Goal: Navigation & Orientation: Find specific page/section

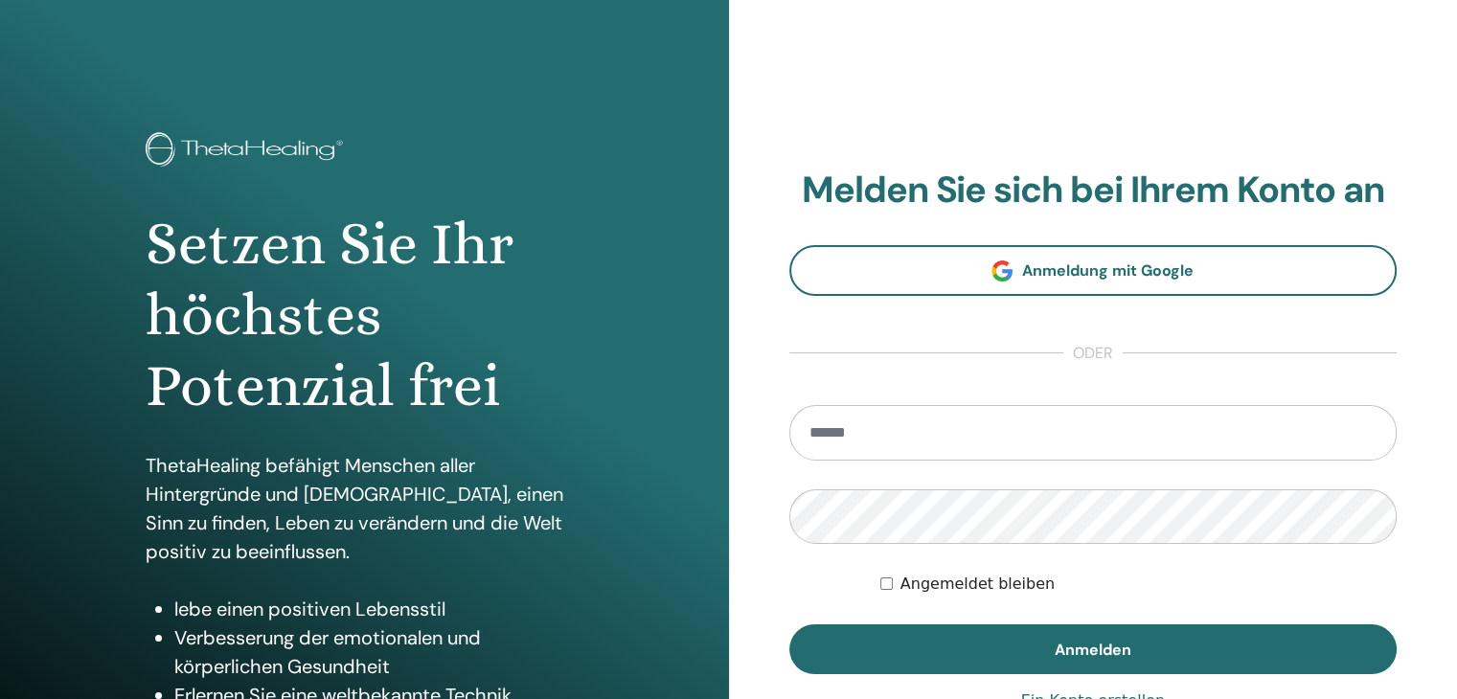
click at [879, 438] on input "email" at bounding box center [1093, 433] width 608 height 56
type input "**********"
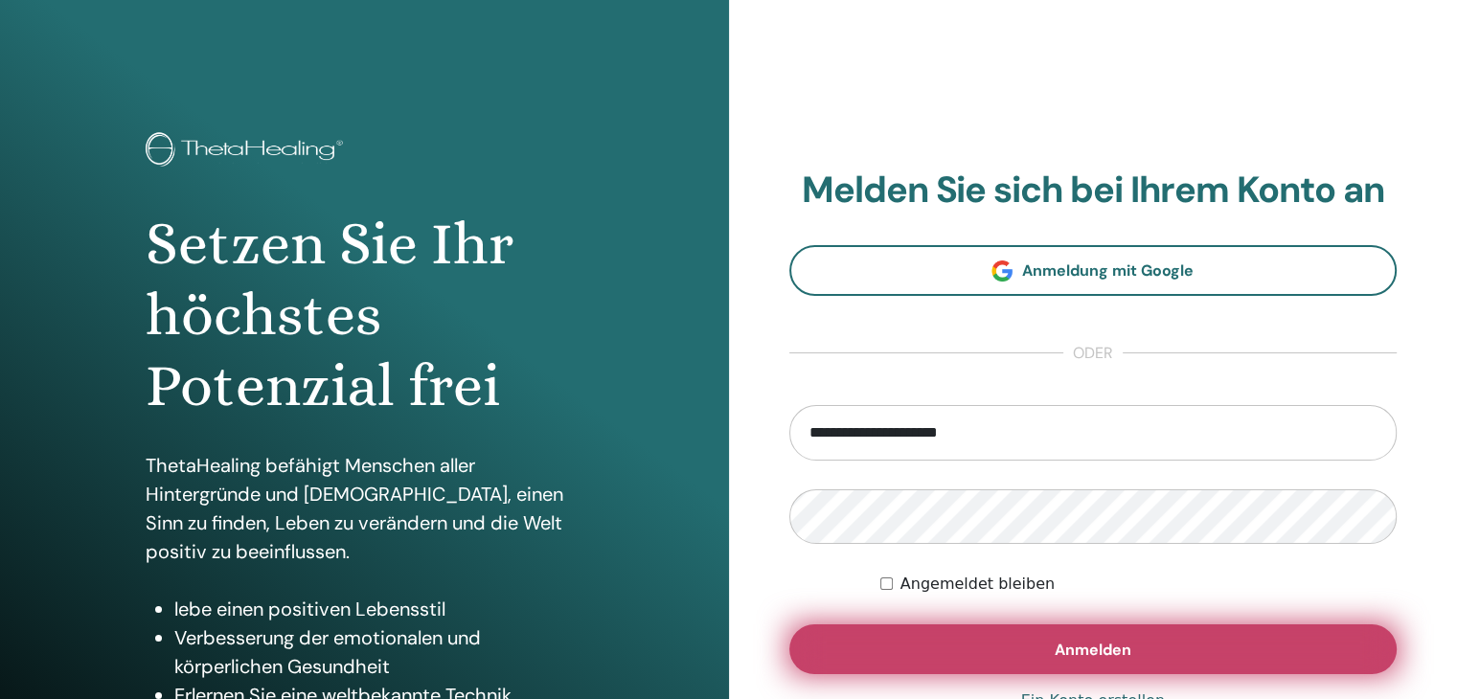
click at [1103, 648] on span "Anmelden" at bounding box center [1093, 650] width 77 height 20
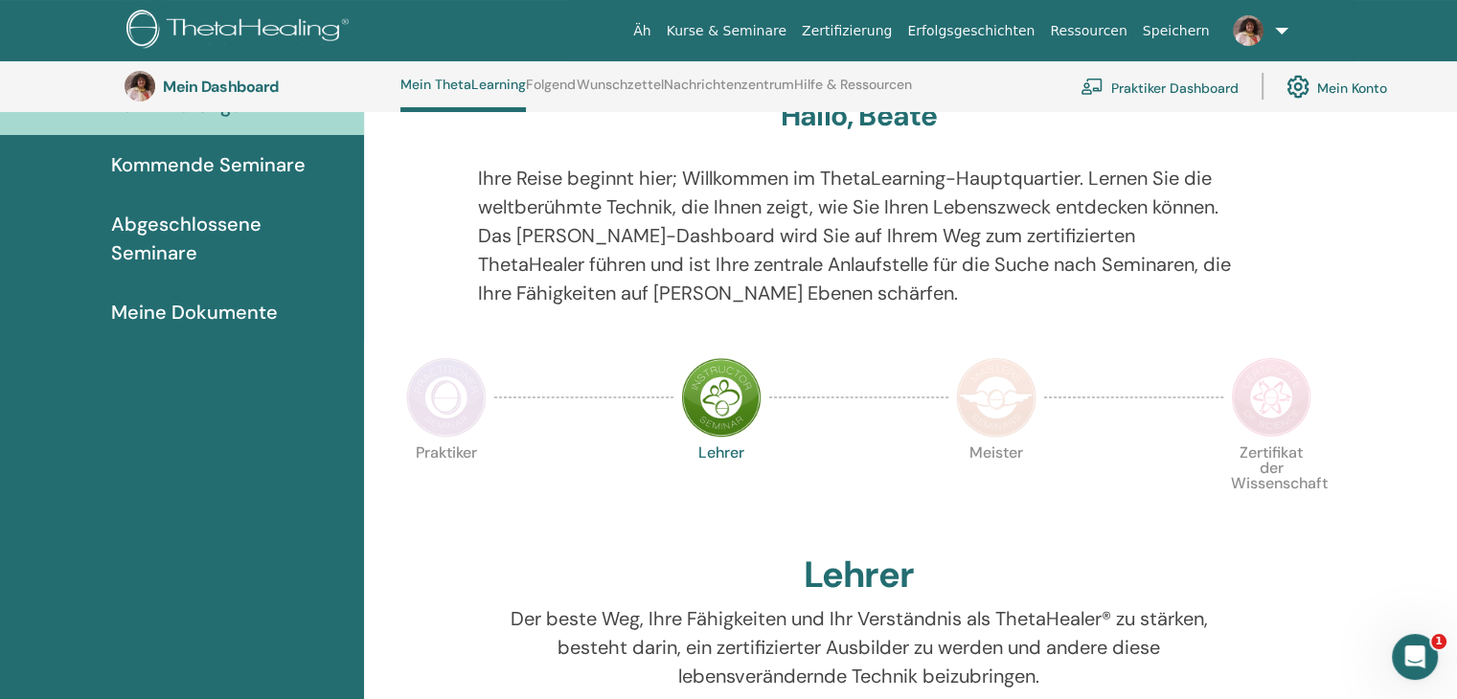
scroll to position [228, 0]
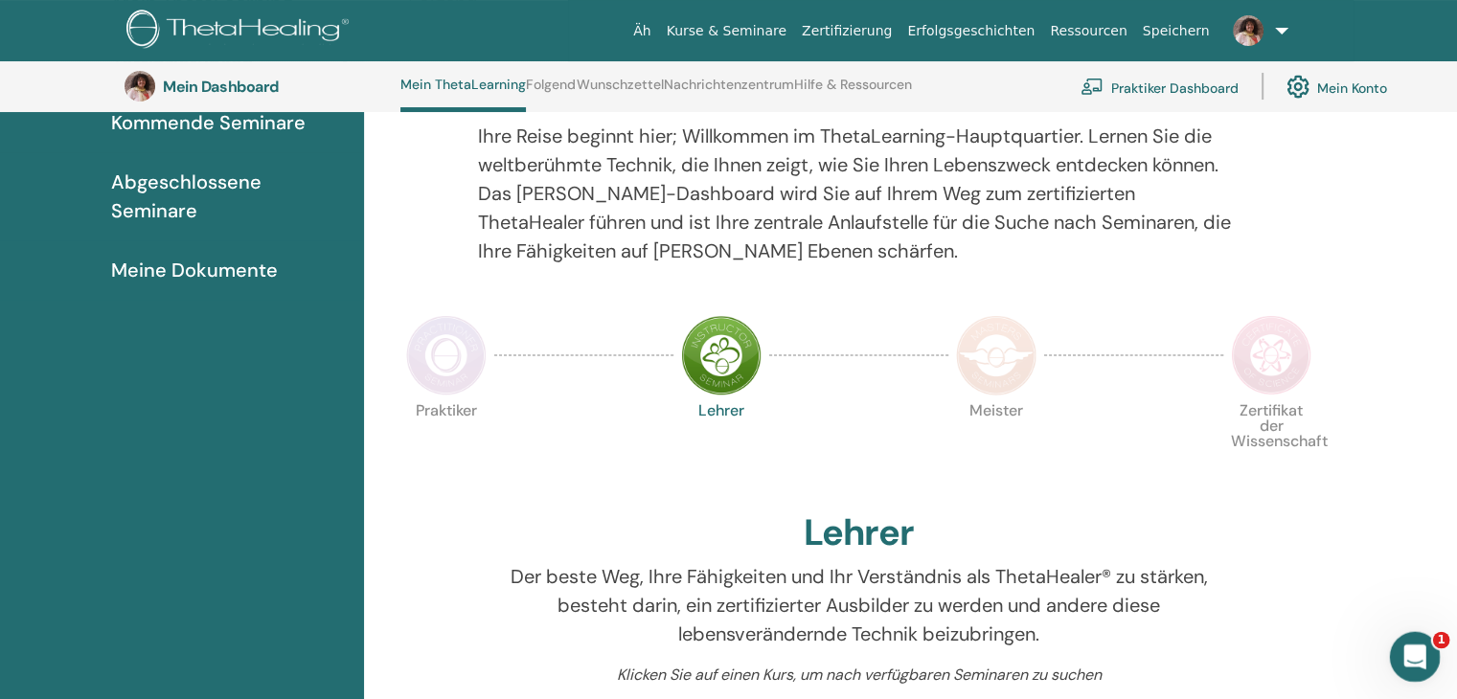
click at [1420, 644] on div "Intercom-Nachrichtendienst öffnen" at bounding box center [1411, 654] width 63 height 63
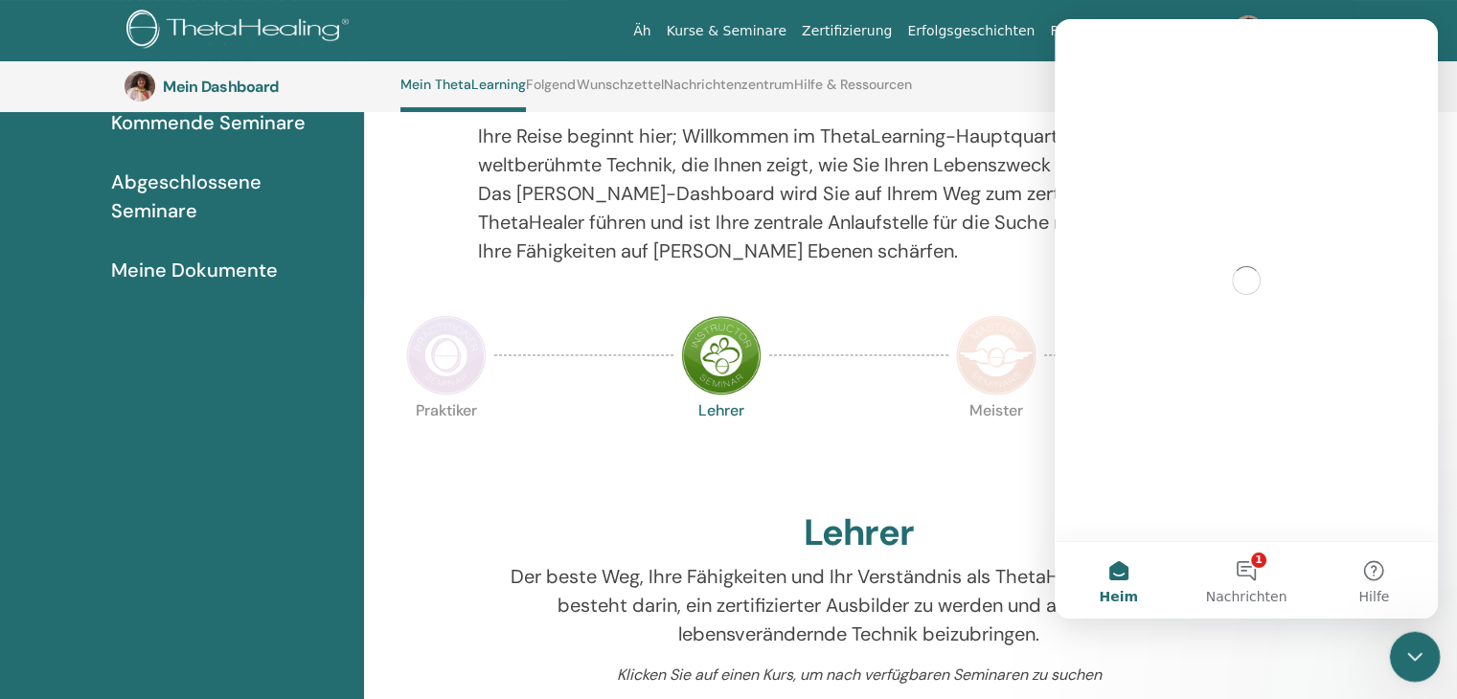
scroll to position [0, 0]
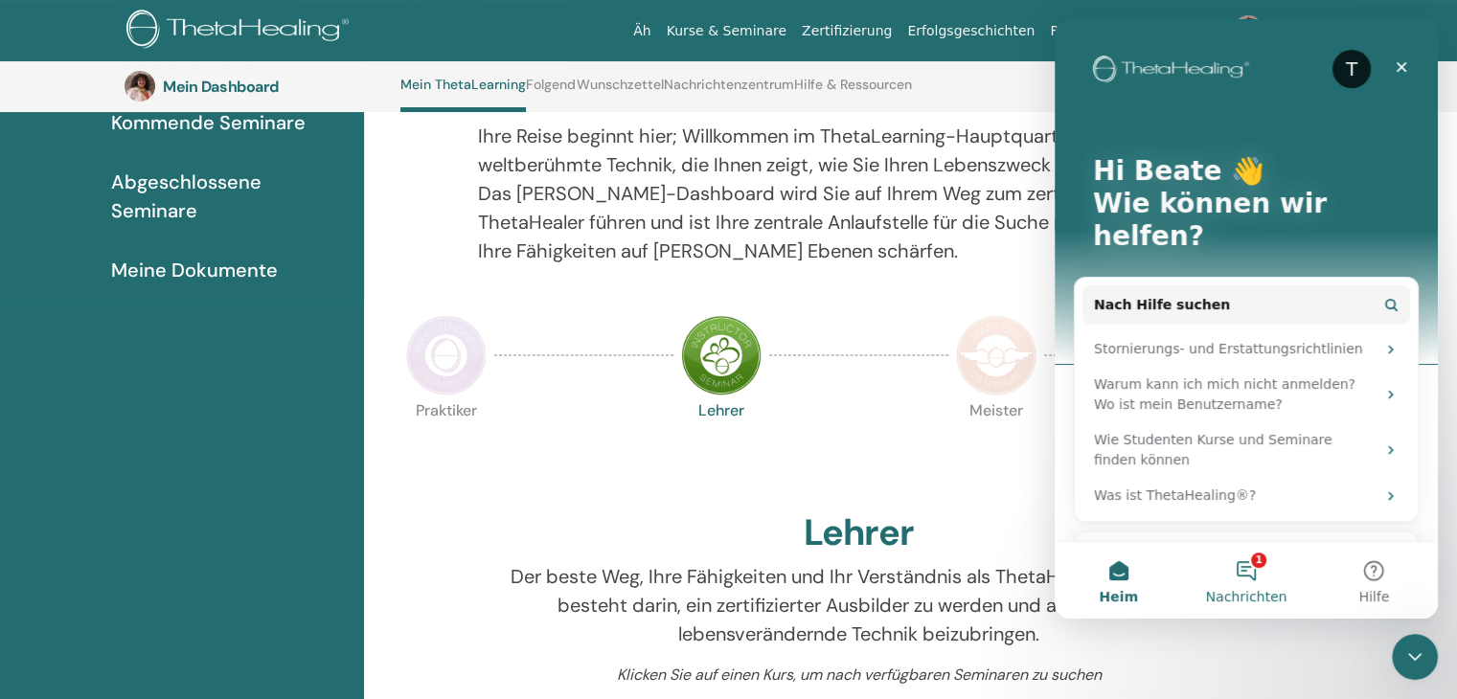
click at [1242, 579] on button "1 Nachrichten" at bounding box center [1245, 580] width 127 height 77
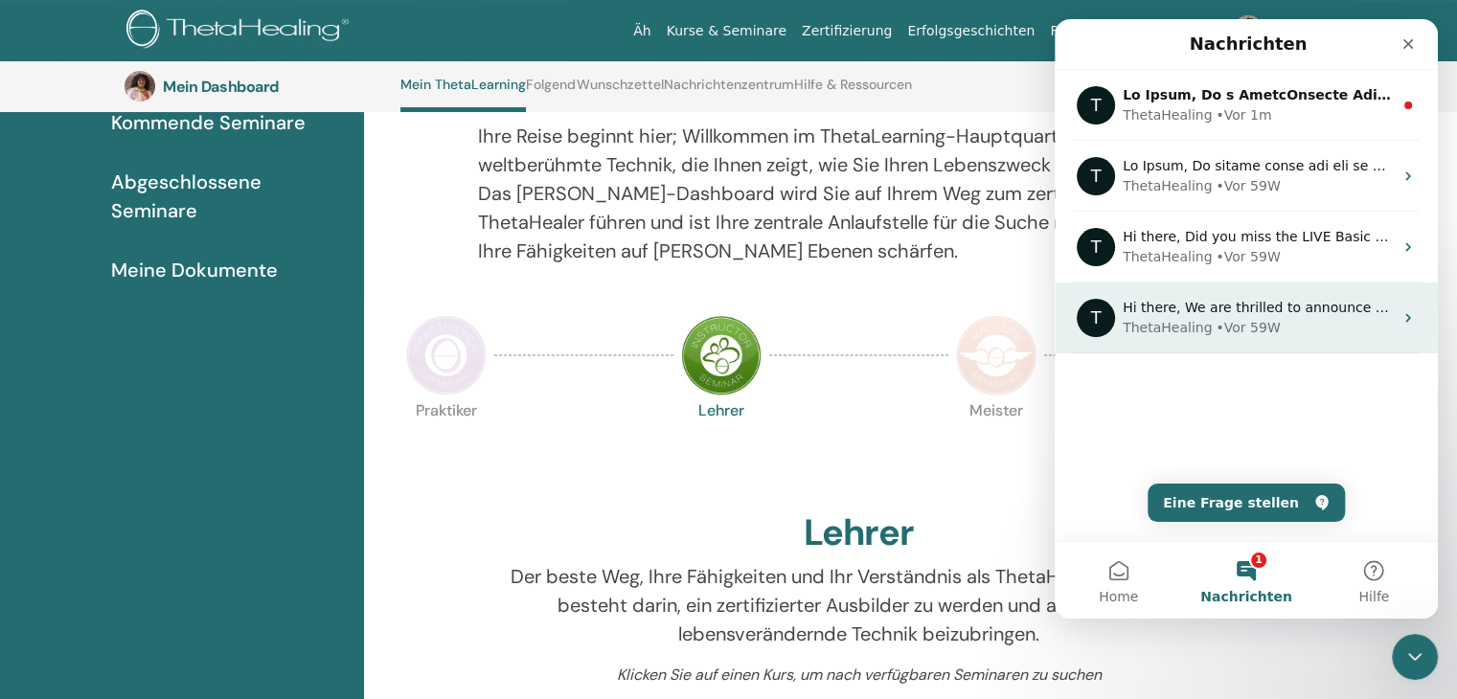
click at [1400, 318] on icon "Intercom Messenger" at bounding box center [1407, 317] width 15 height 15
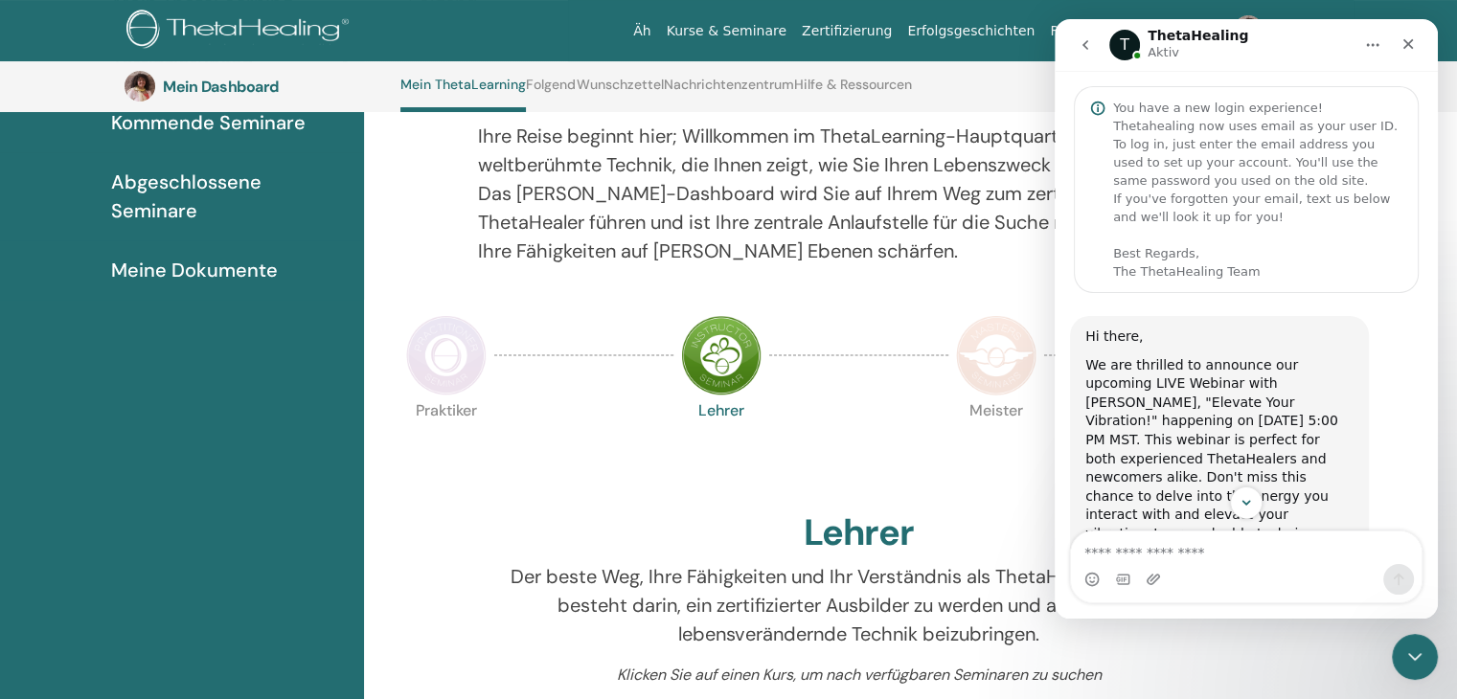
click at [1089, 48] on icon "go back" at bounding box center [1085, 44] width 15 height 15
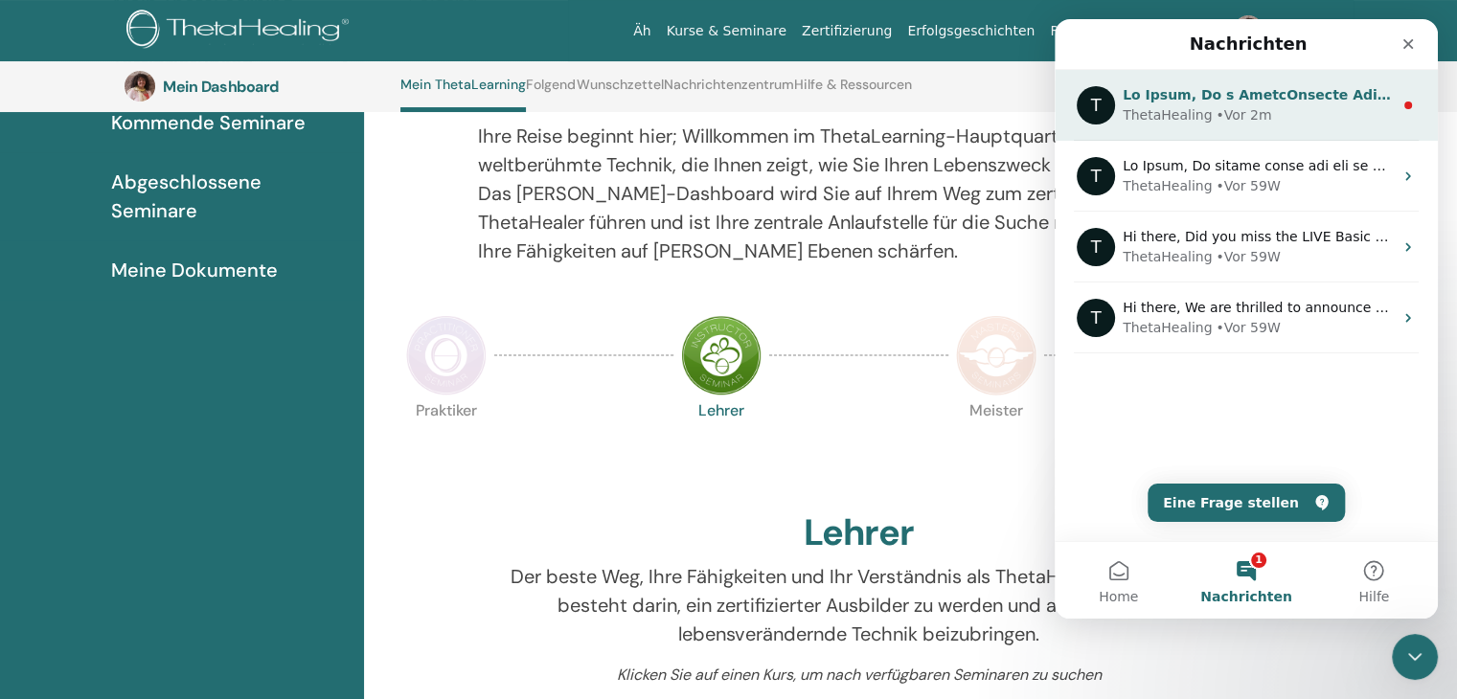
click at [1174, 114] on div "ThetaHealing" at bounding box center [1167, 115] width 89 height 20
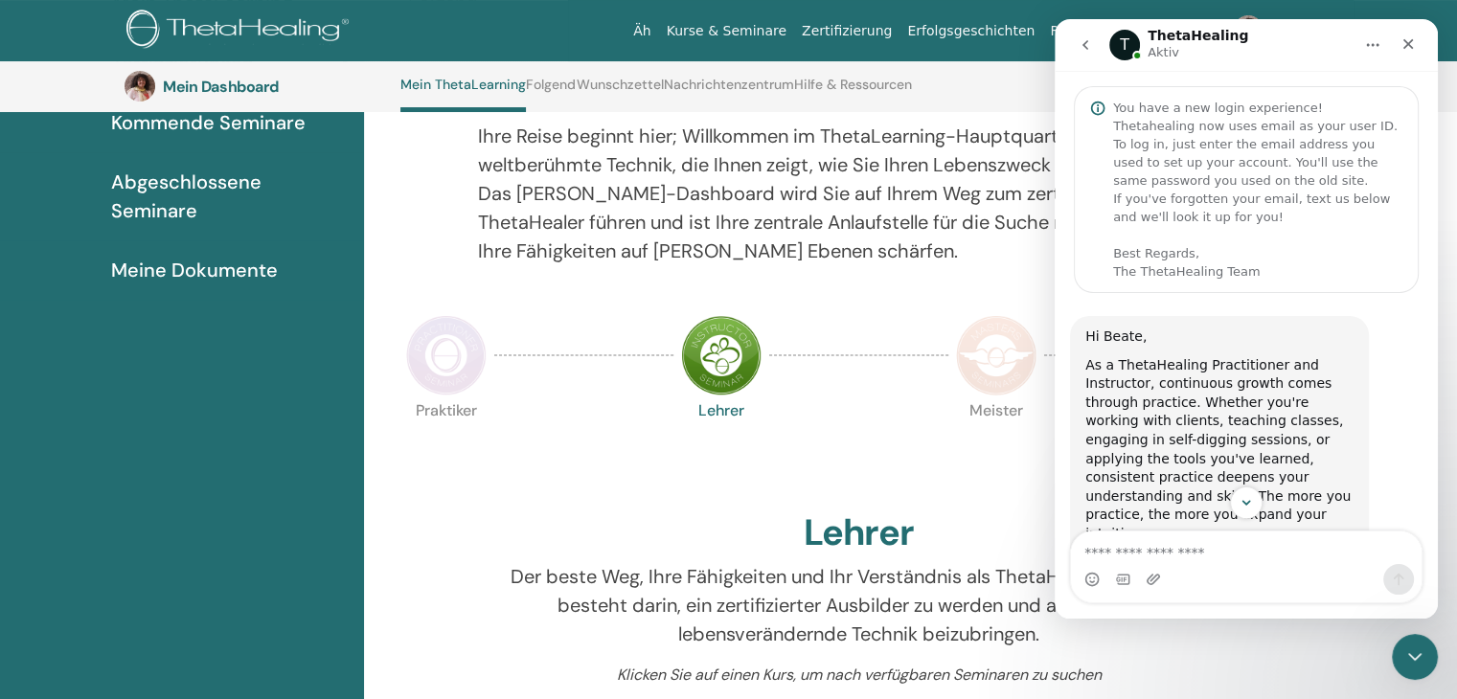
click at [1087, 40] on icon "go back" at bounding box center [1085, 45] width 6 height 10
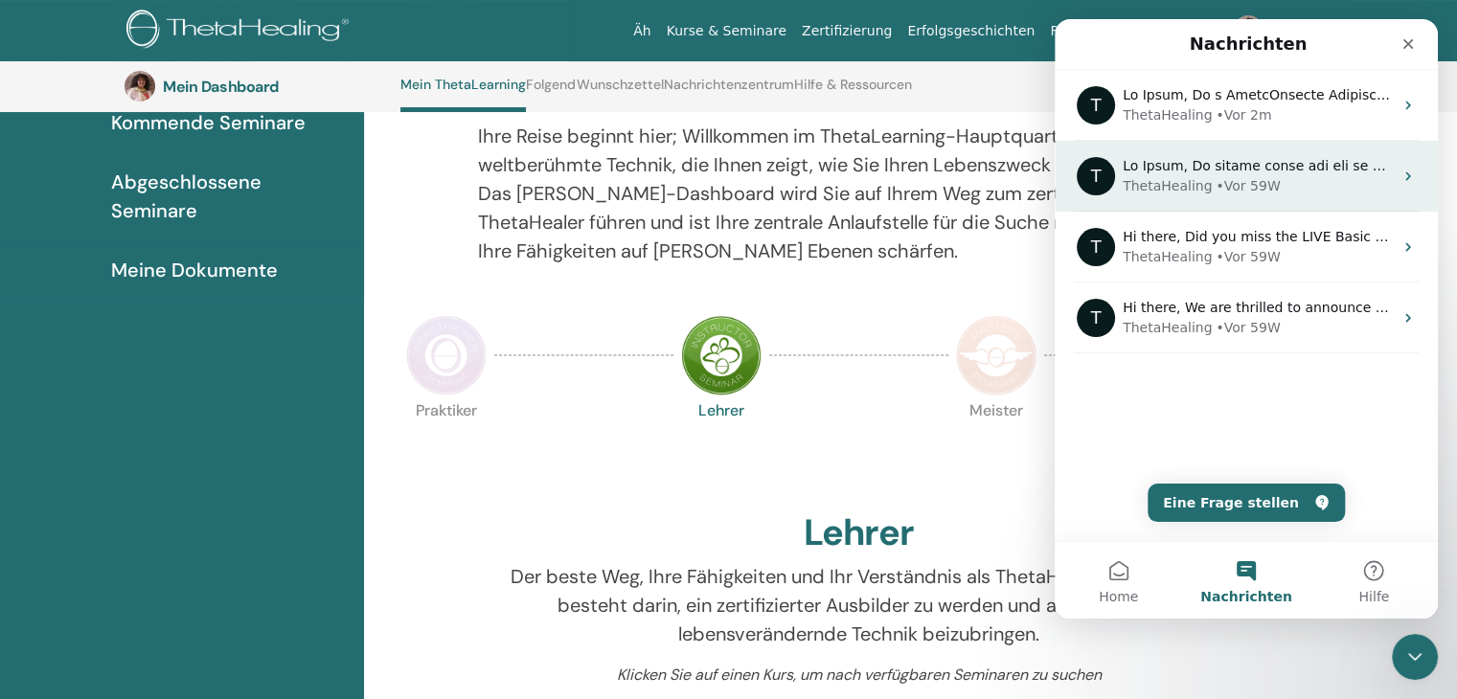
click at [1292, 174] on div "Intercom Messenger" at bounding box center [1258, 166] width 270 height 20
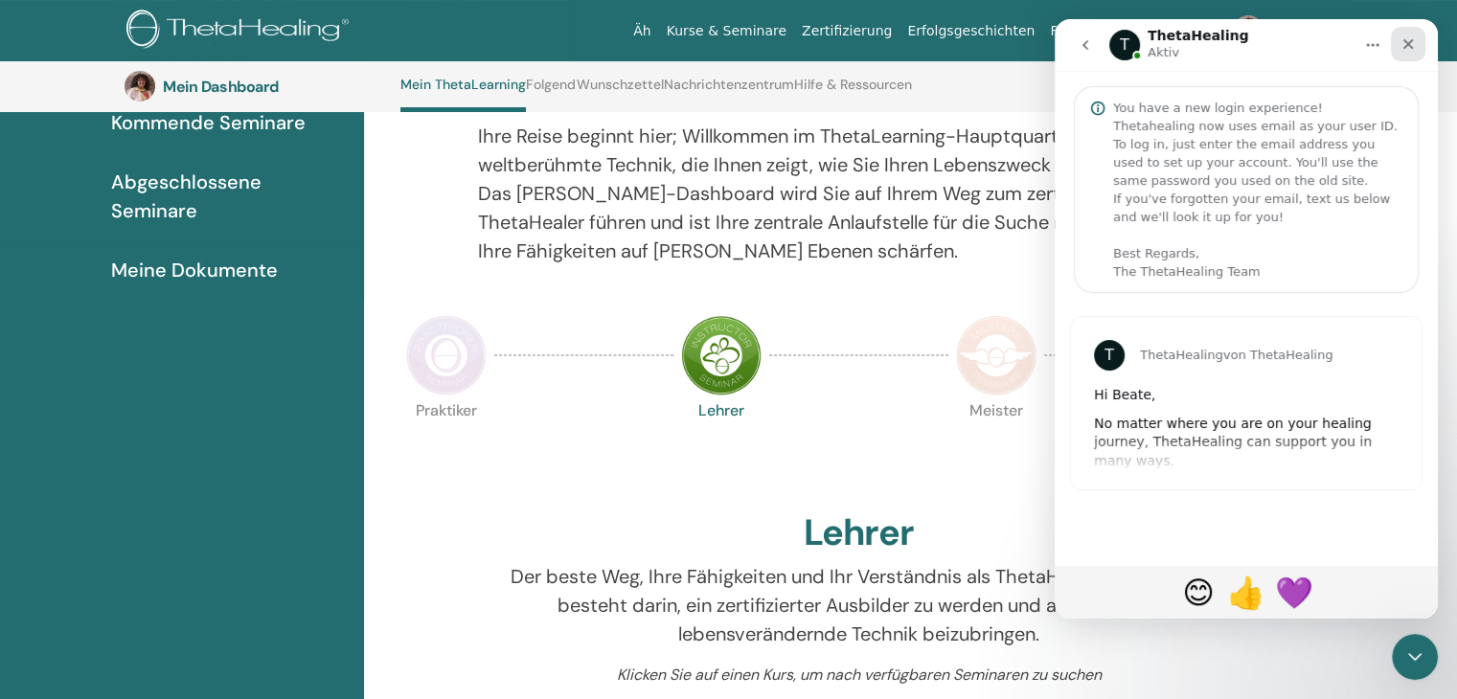
click at [1410, 41] on icon "Schließen" at bounding box center [1408, 44] width 11 height 11
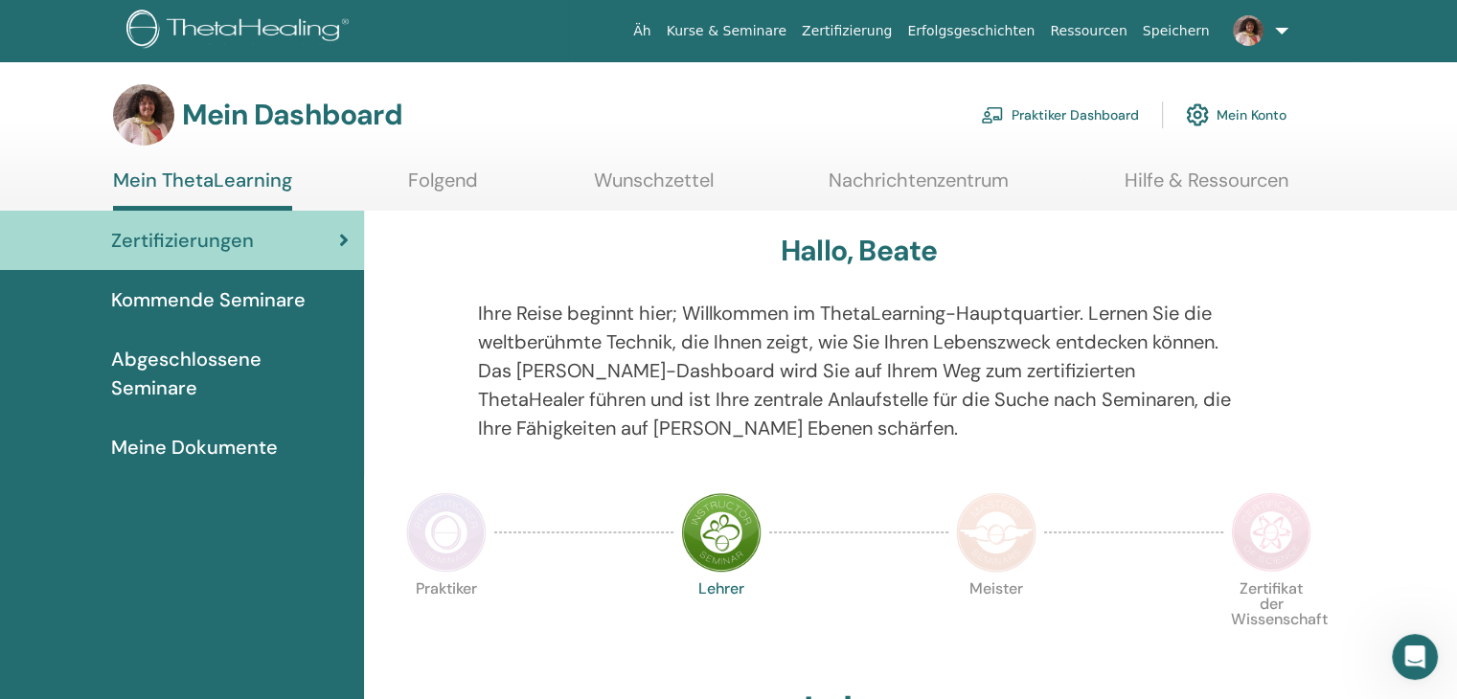
click at [157, 292] on font "Kommende Seminare" at bounding box center [208, 299] width 194 height 25
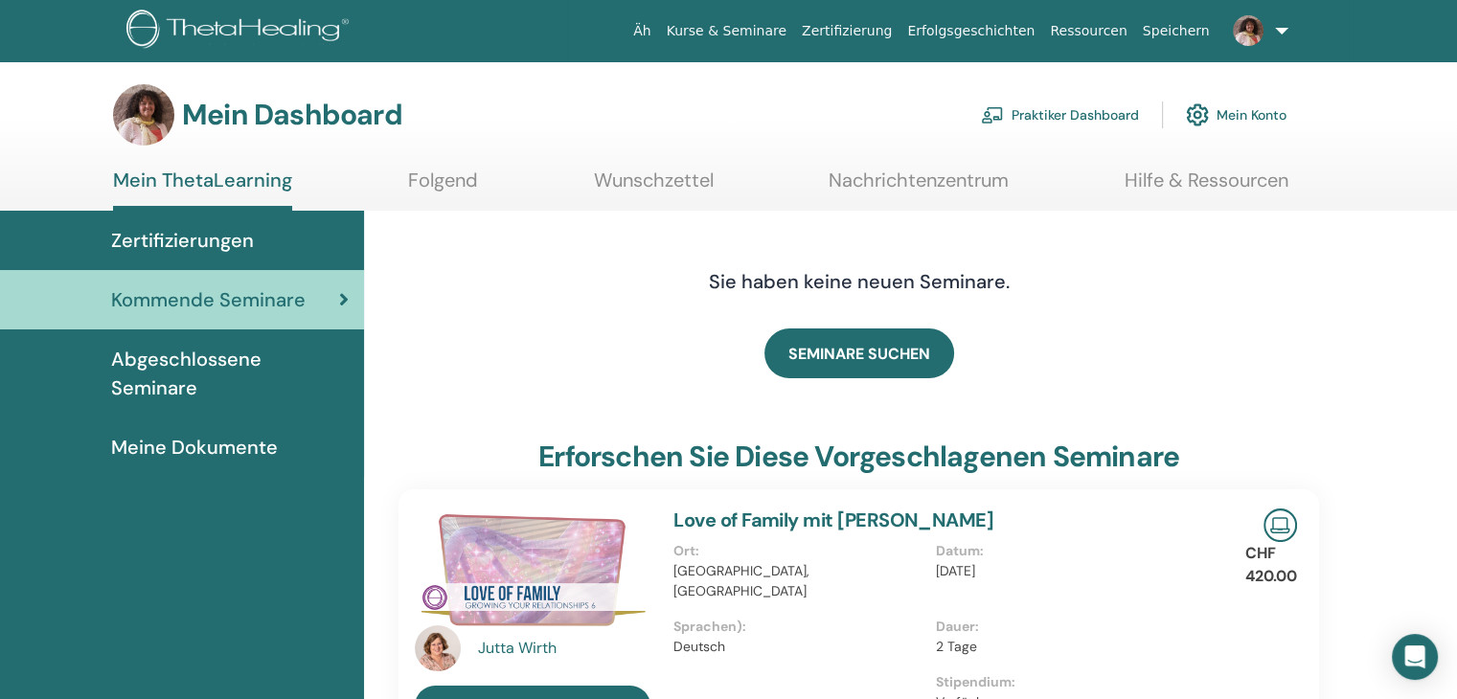
click at [181, 357] on font "Abgeschlossene Seminare" at bounding box center [186, 374] width 150 height 54
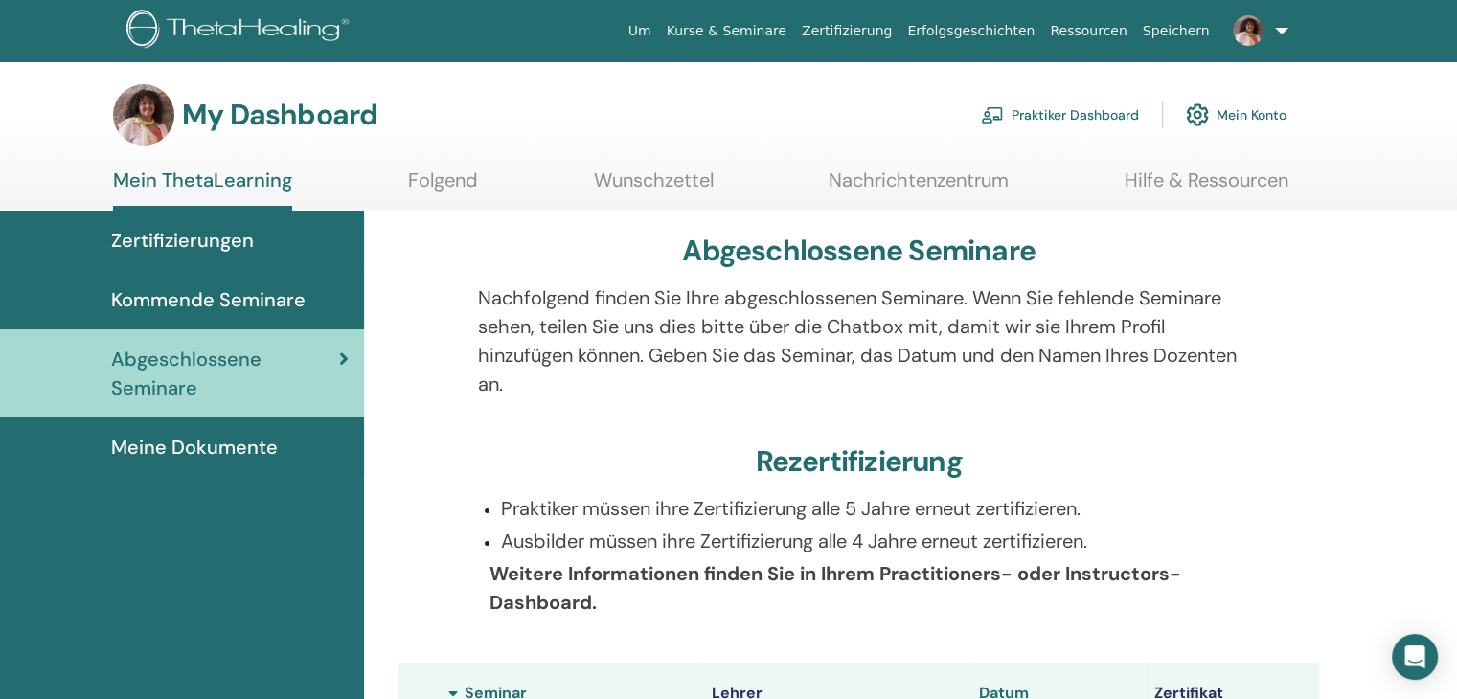
click at [192, 442] on span "Meine Dokumente" at bounding box center [194, 447] width 167 height 29
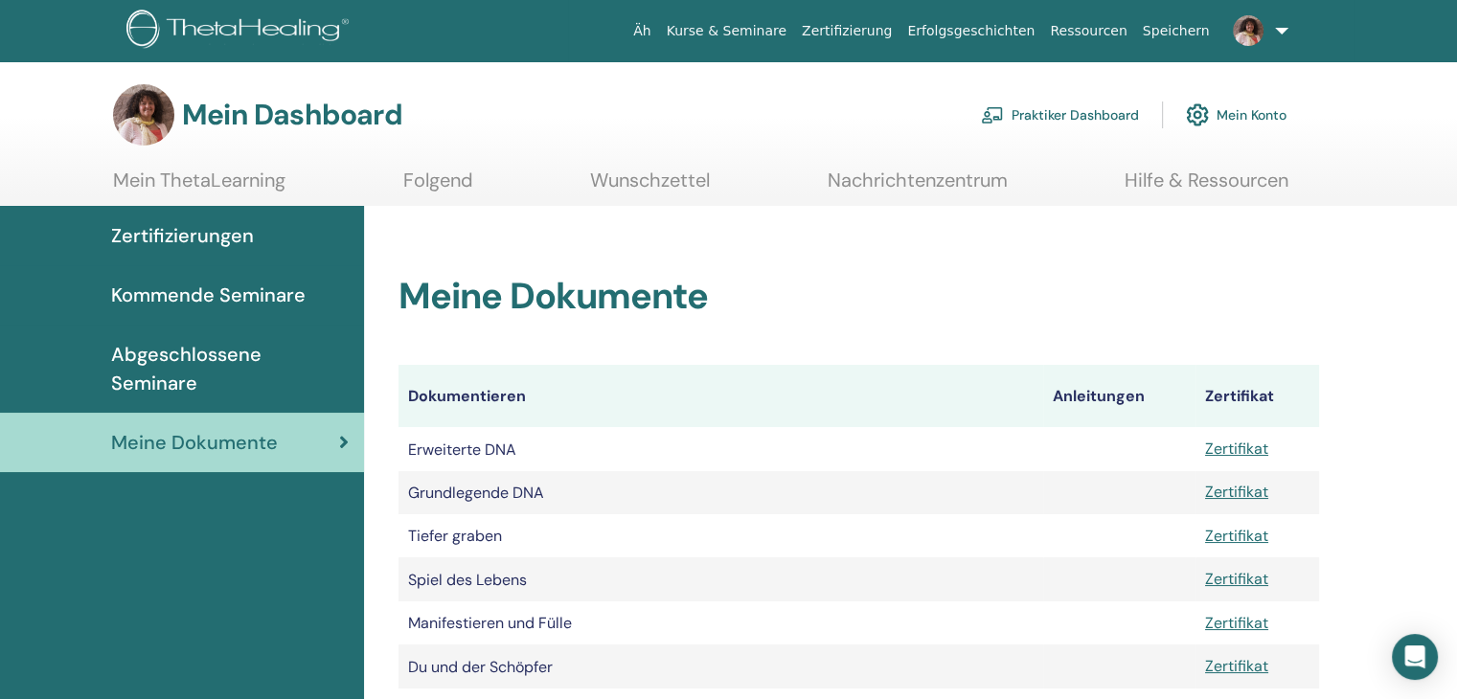
click at [129, 345] on font "Abgeschlossene Seminare" at bounding box center [186, 369] width 150 height 54
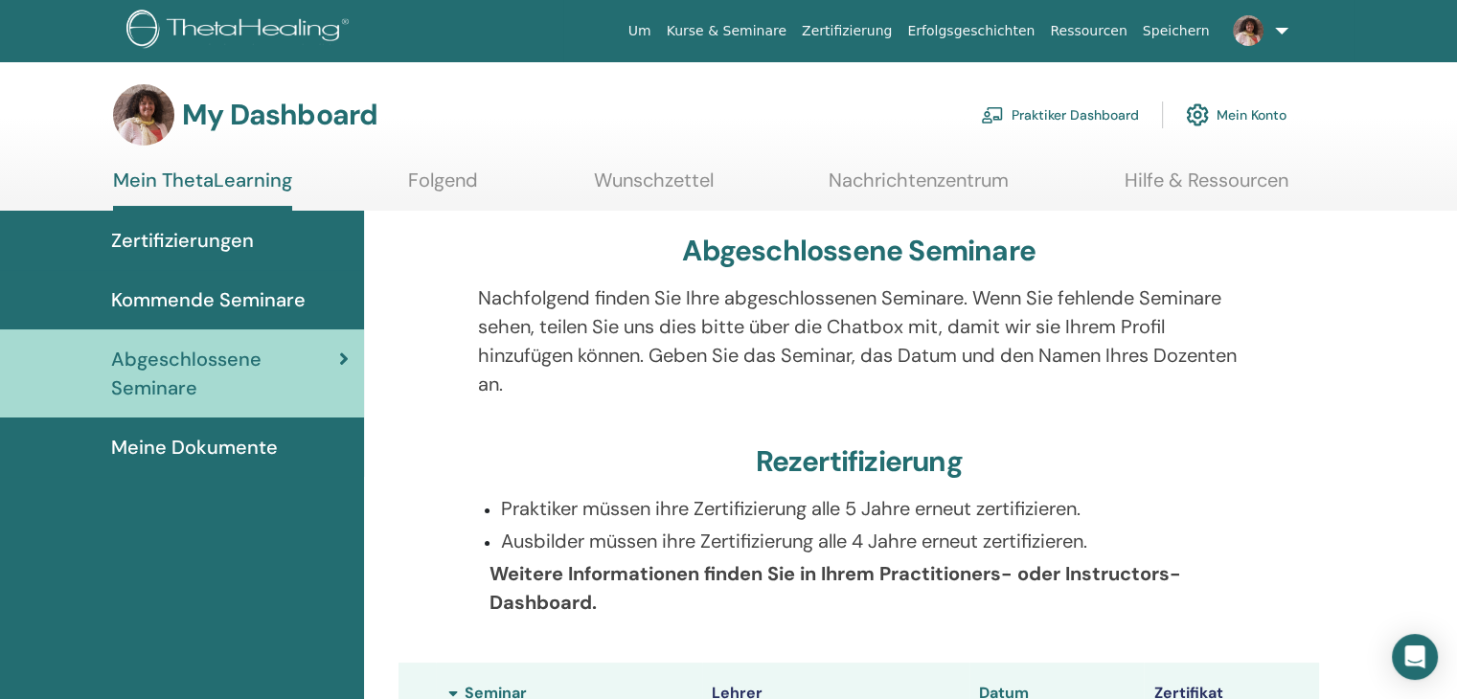
click at [1278, 26] on link at bounding box center [1256, 30] width 79 height 61
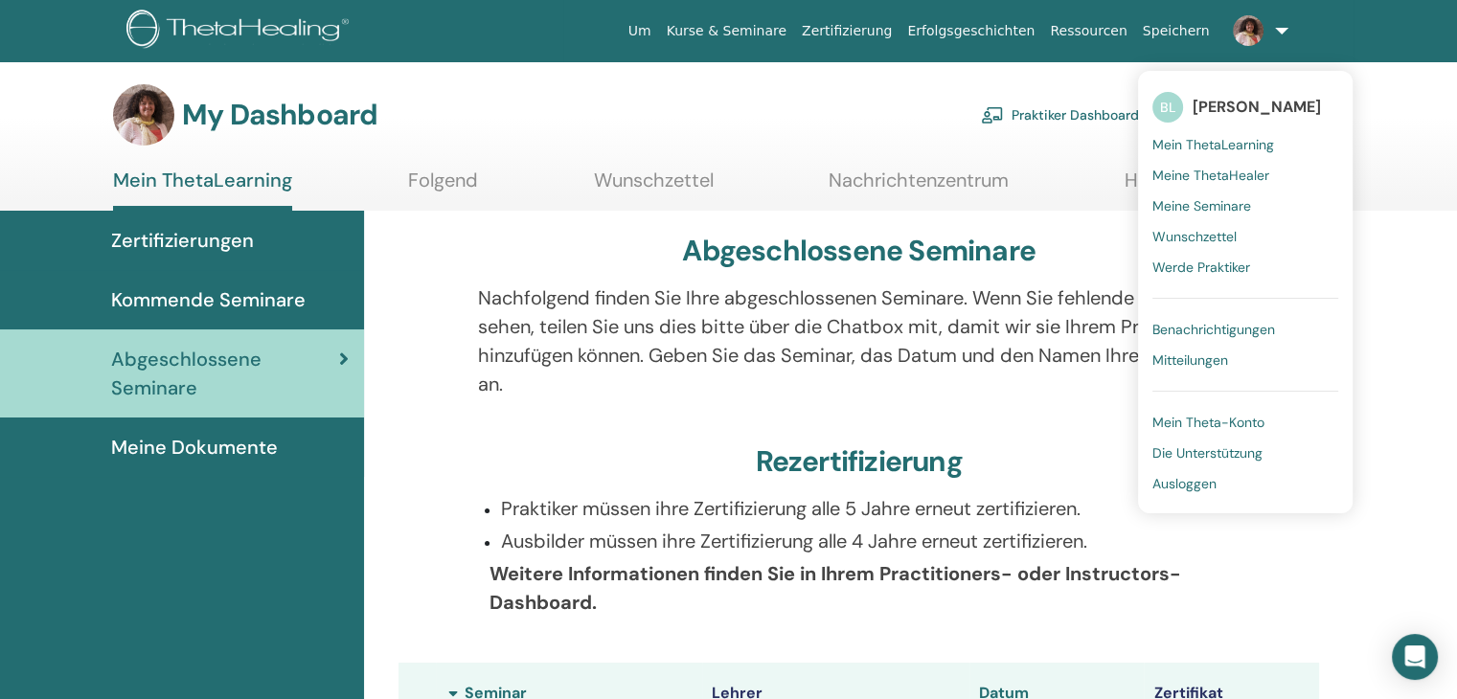
click at [1192, 484] on span "Ausloggen" at bounding box center [1184, 483] width 64 height 17
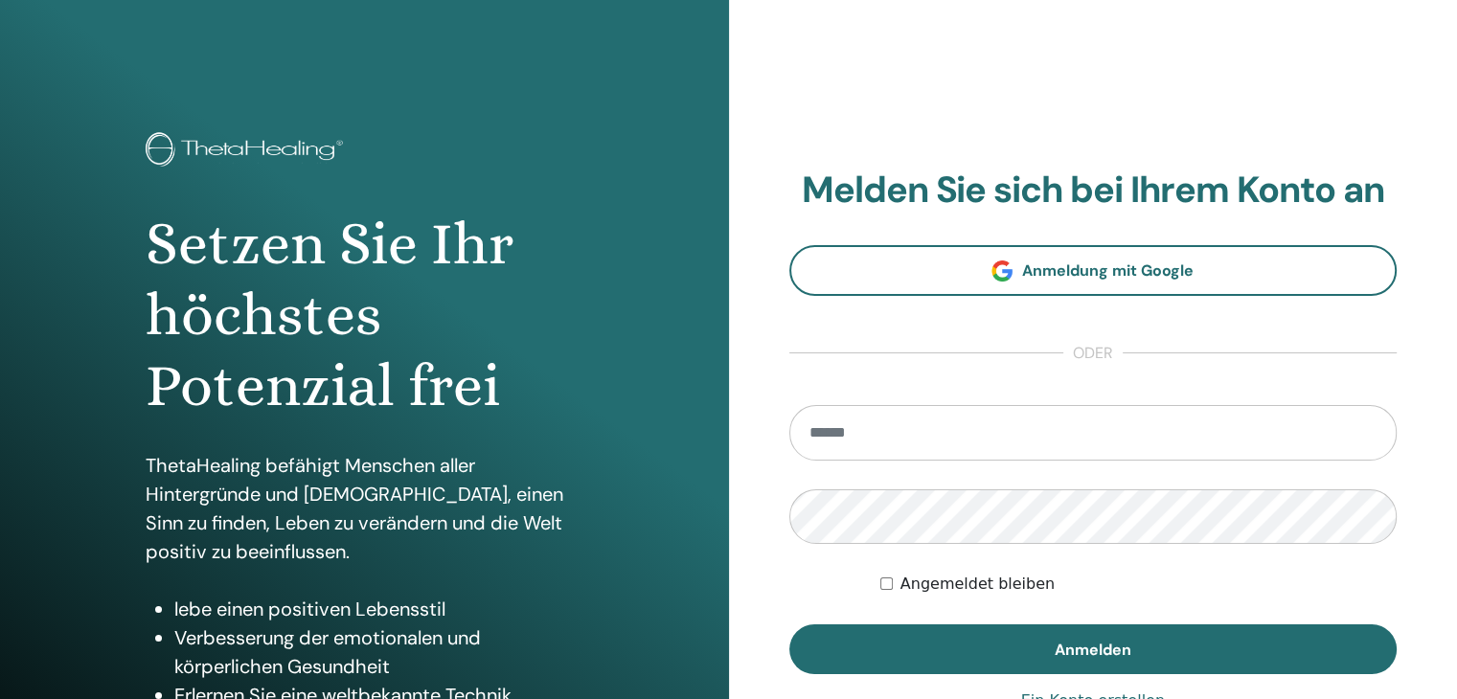
click at [789, 625] on button "Anmelden" at bounding box center [1093, 650] width 608 height 50
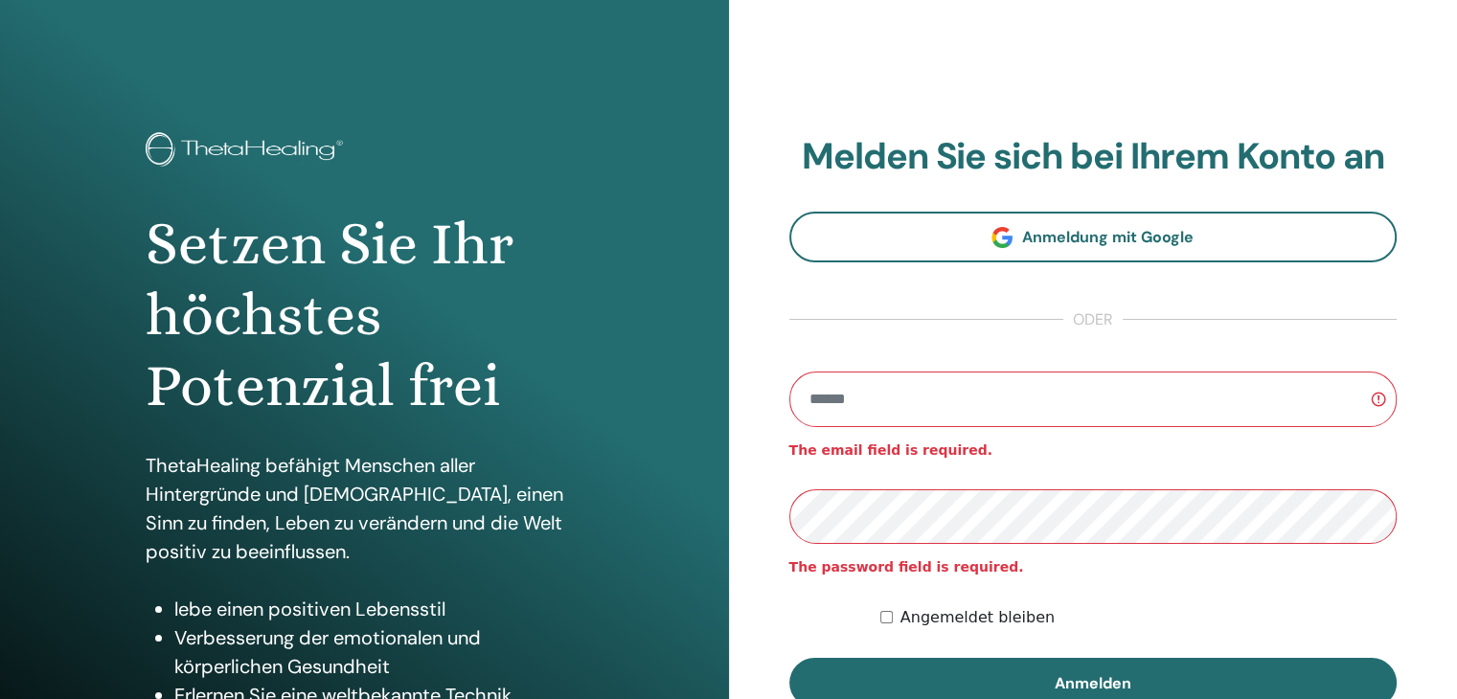
click at [789, 658] on button "Anmelden" at bounding box center [1093, 683] width 608 height 50
